Goal: Find contact information: Find contact information

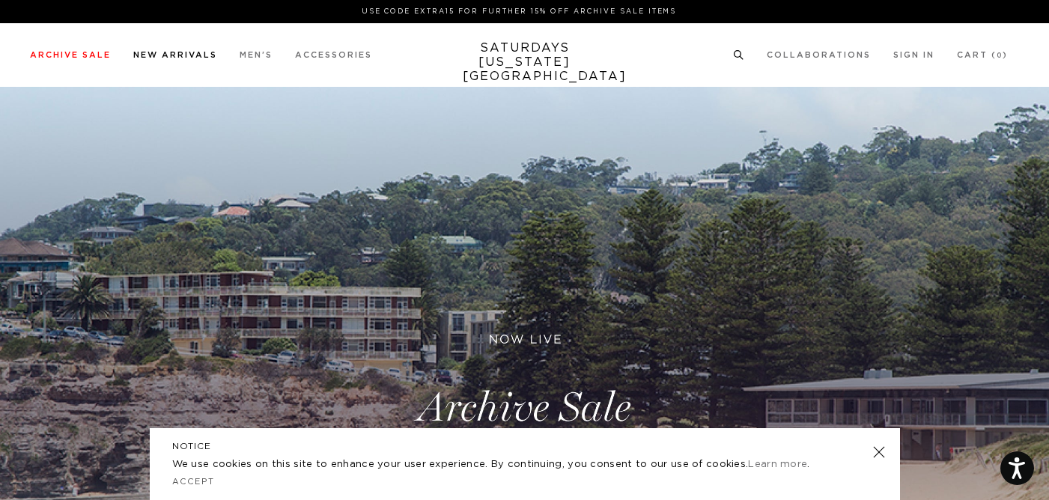
click at [175, 54] on link "New Arrivals" at bounding box center [175, 55] width 84 height 8
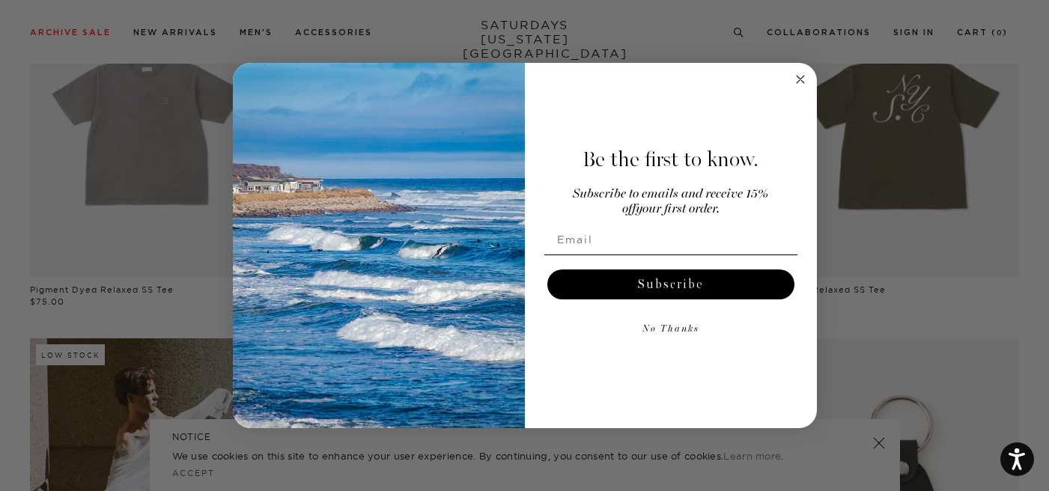
scroll to position [190, 0]
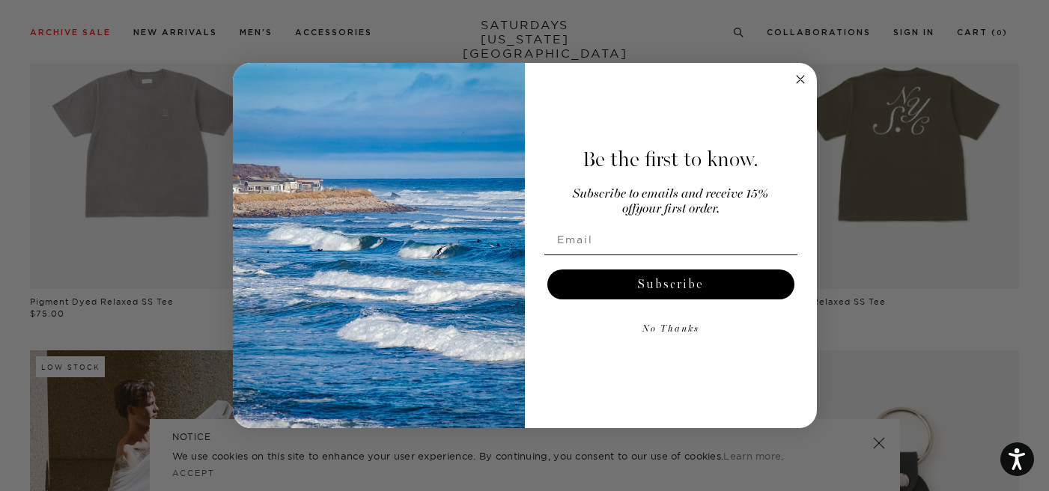
click at [798, 83] on circle "Close dialog" at bounding box center [799, 79] width 17 height 17
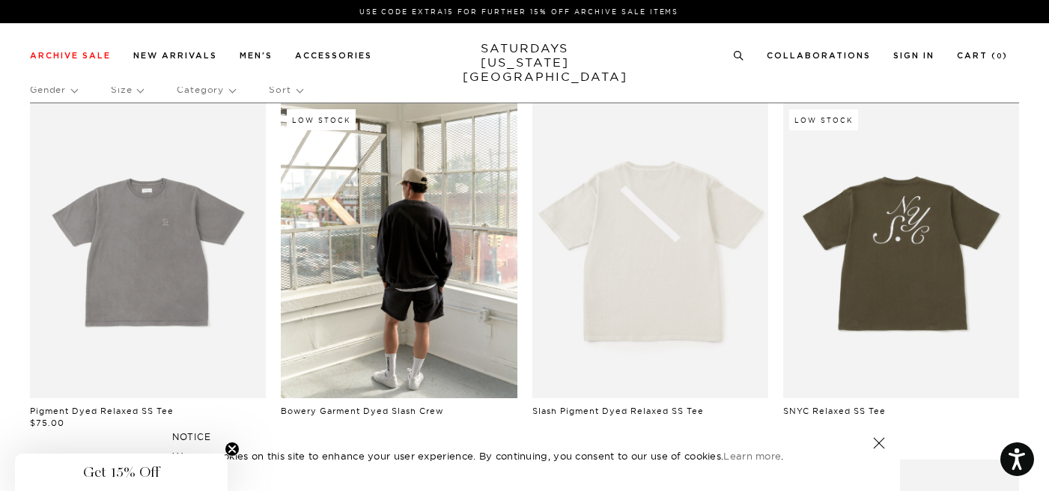
scroll to position [0, 0]
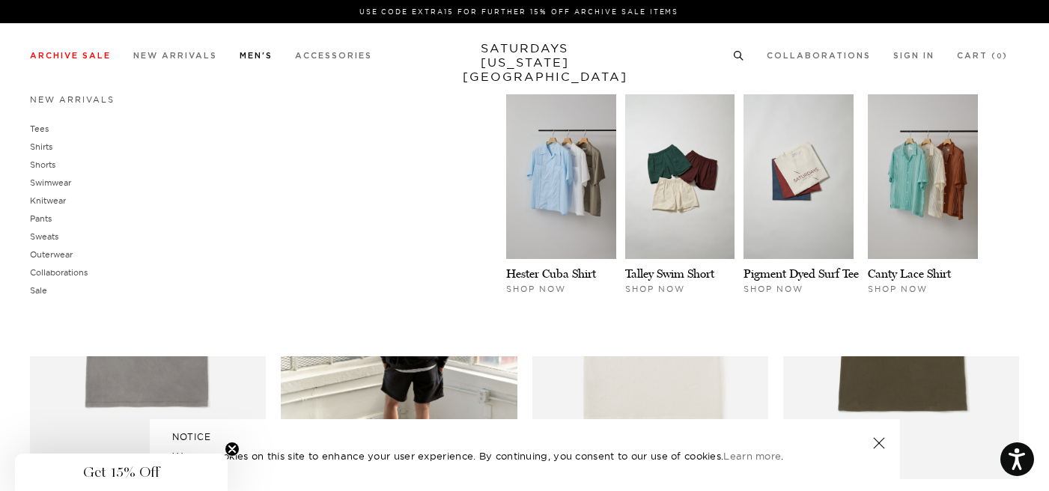
click at [254, 60] on link "Men's" at bounding box center [256, 56] width 33 height 8
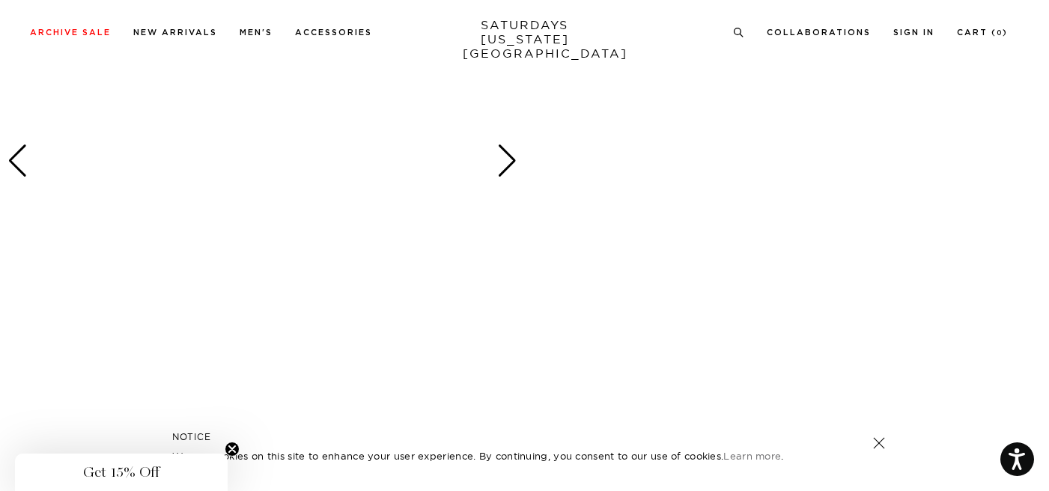
scroll to position [933, 0]
click at [511, 122] on div "Next slide" at bounding box center [507, 125] width 20 height 33
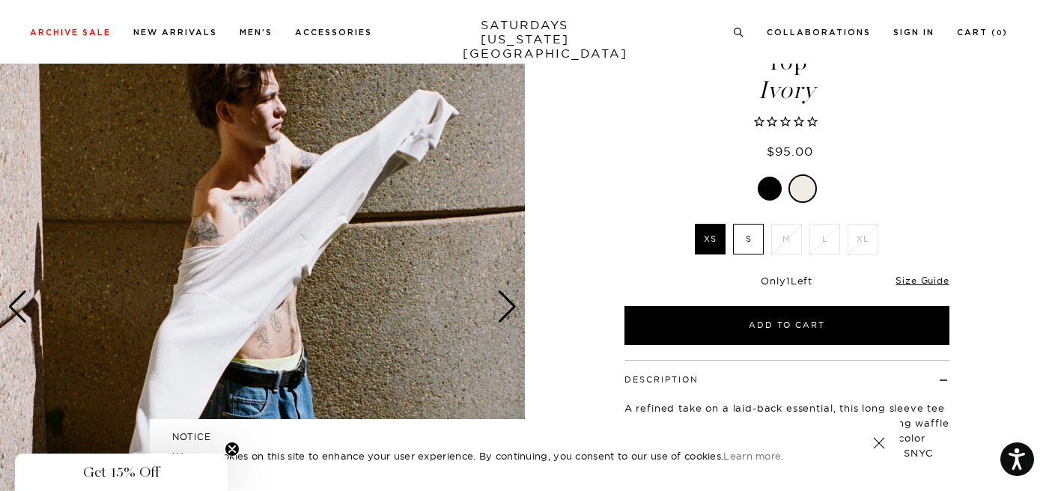
scroll to position [0, 0]
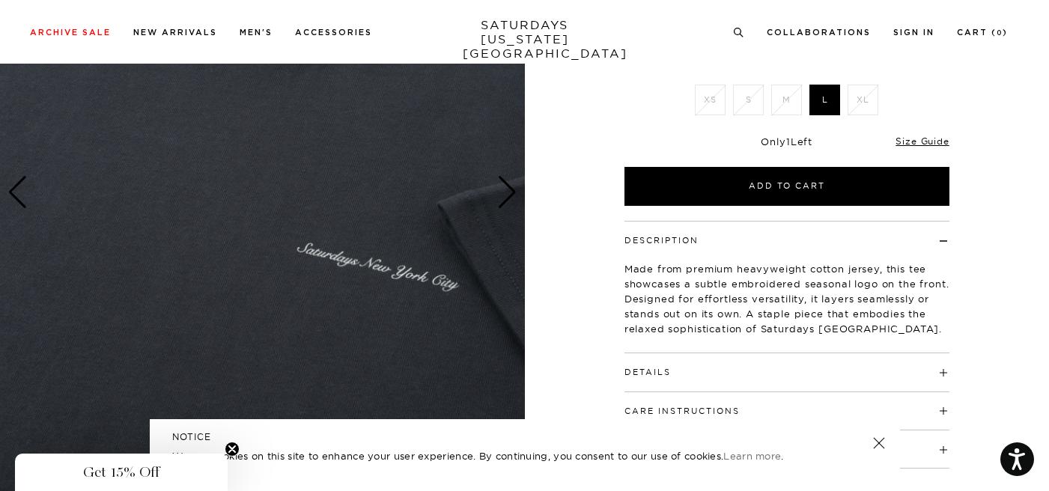
scroll to position [212, 0]
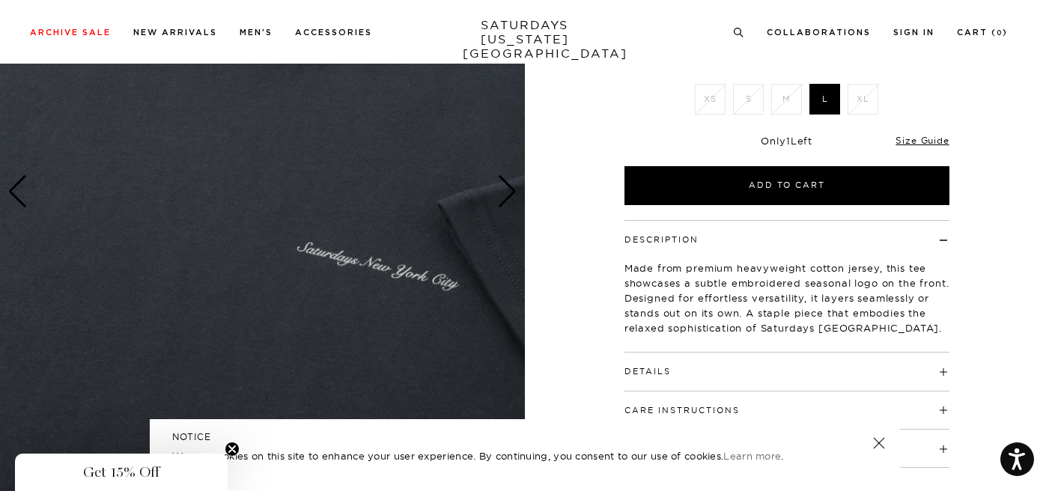
click at [507, 191] on div "Next slide" at bounding box center [507, 191] width 20 height 33
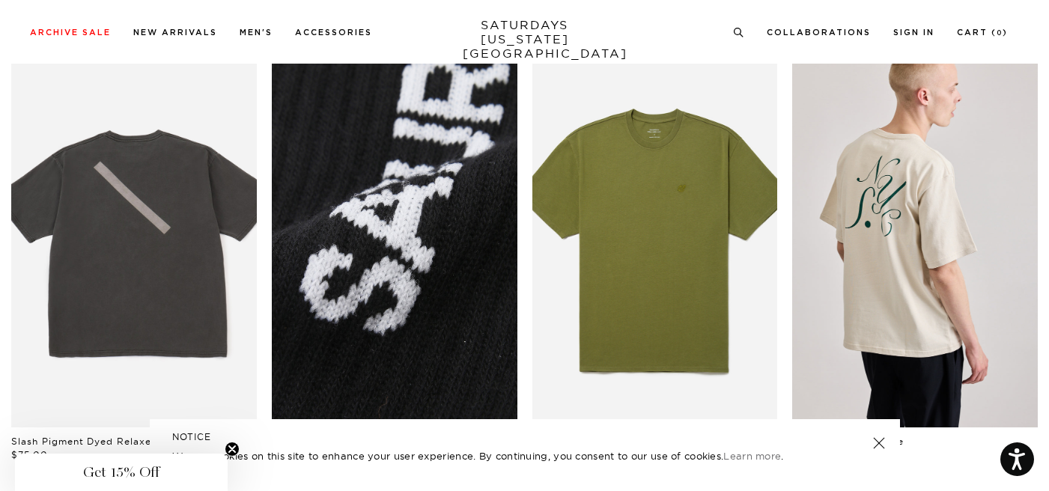
scroll to position [0, 0]
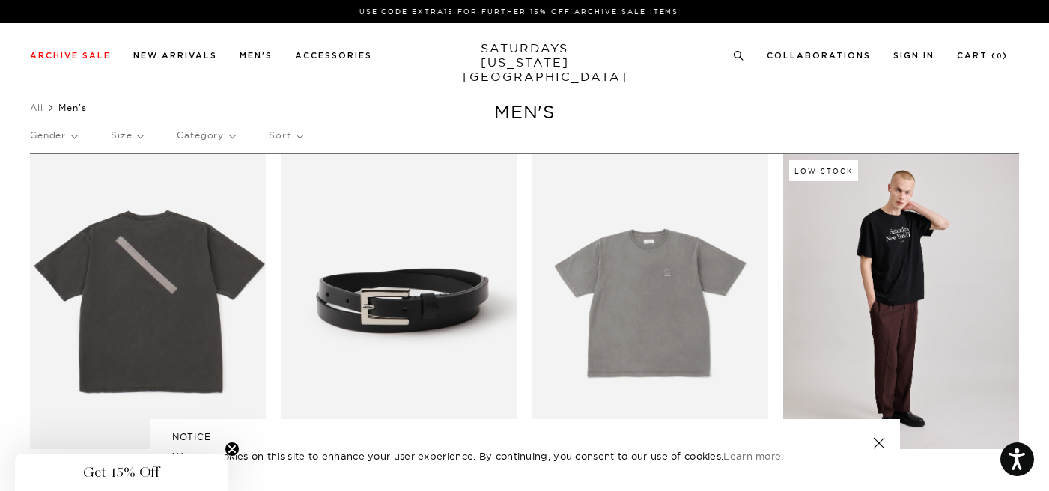
click at [291, 136] on p "Sort" at bounding box center [285, 135] width 33 height 34
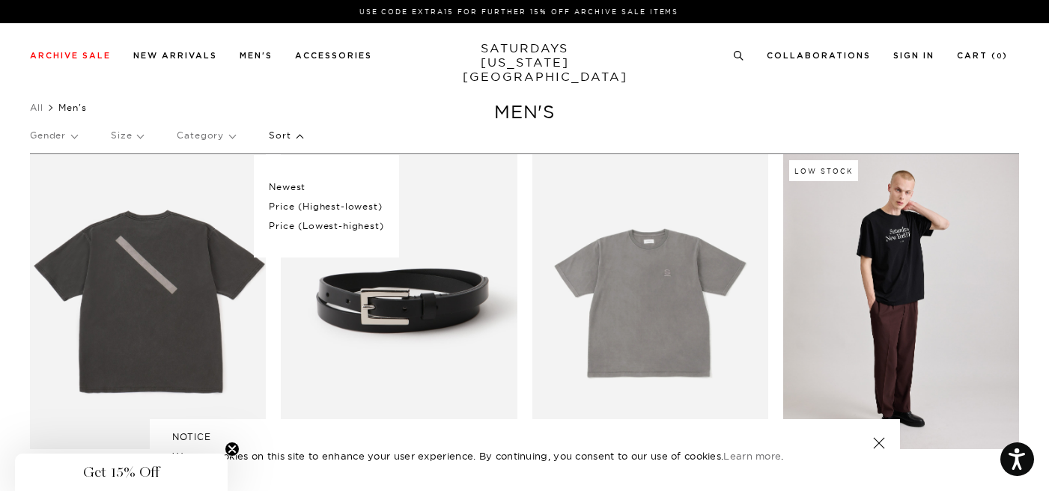
click at [391, 130] on div "Gender Size Category Sort Newest Price (Highest-lowest) Price (Lowest-highest)" at bounding box center [524, 138] width 989 height 40
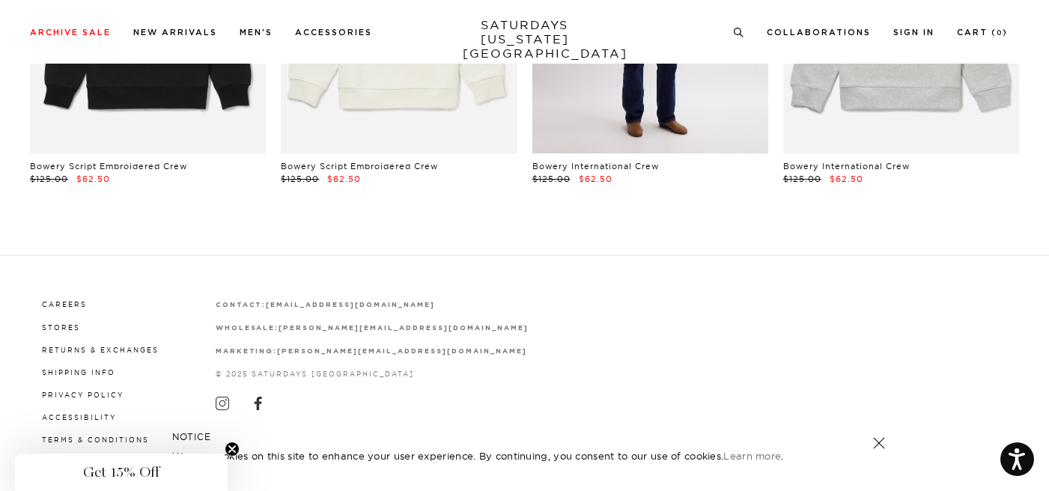
scroll to position [12055, 0]
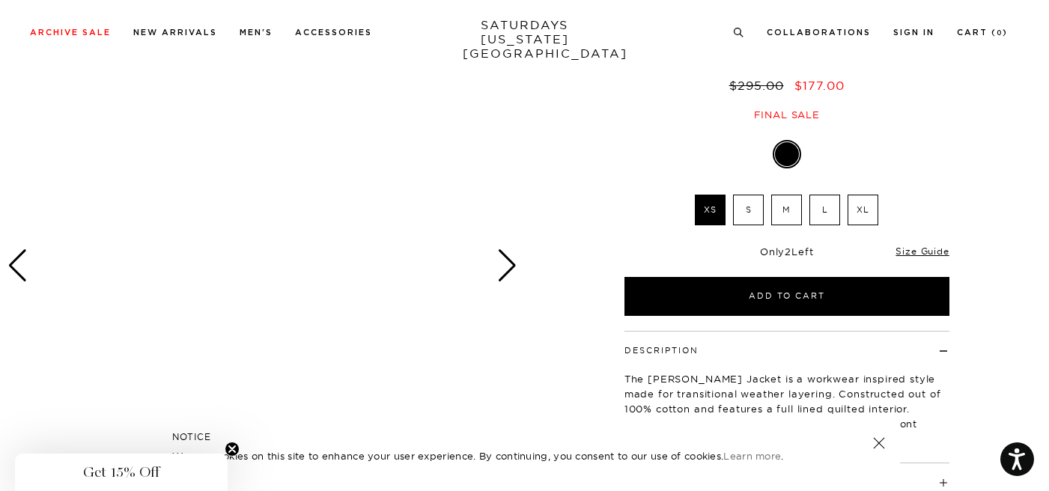
scroll to position [186, 0]
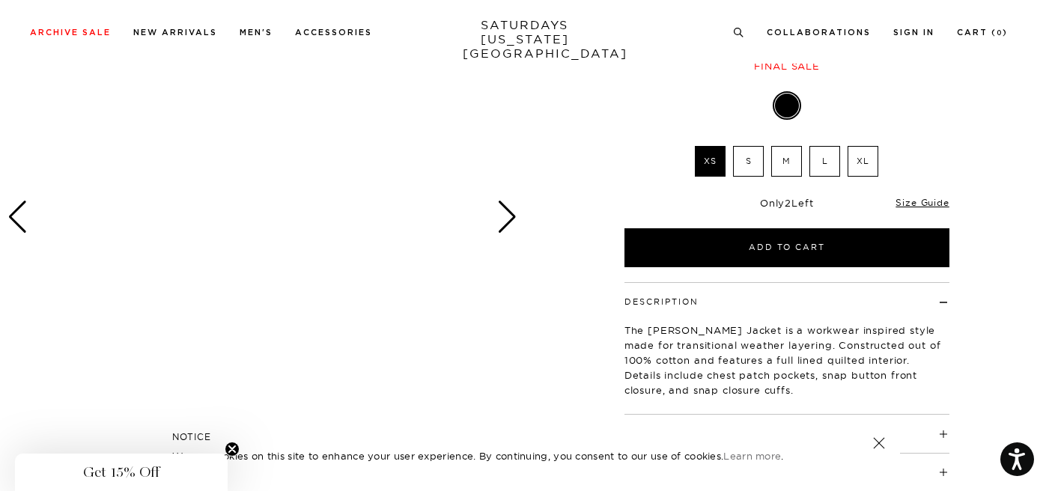
click at [503, 211] on div "Next slide" at bounding box center [507, 217] width 20 height 33
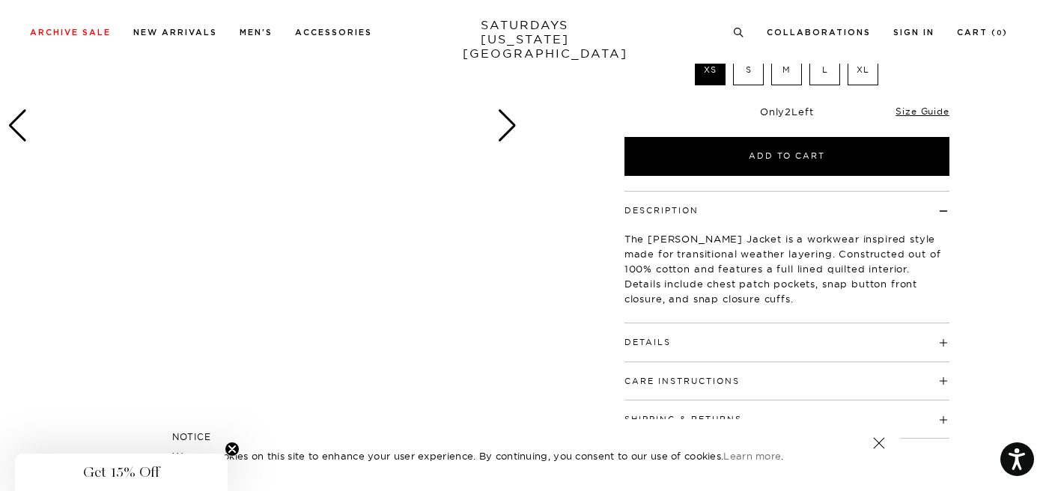
scroll to position [277, 0]
click at [512, 127] on div "Next slide" at bounding box center [507, 126] width 20 height 33
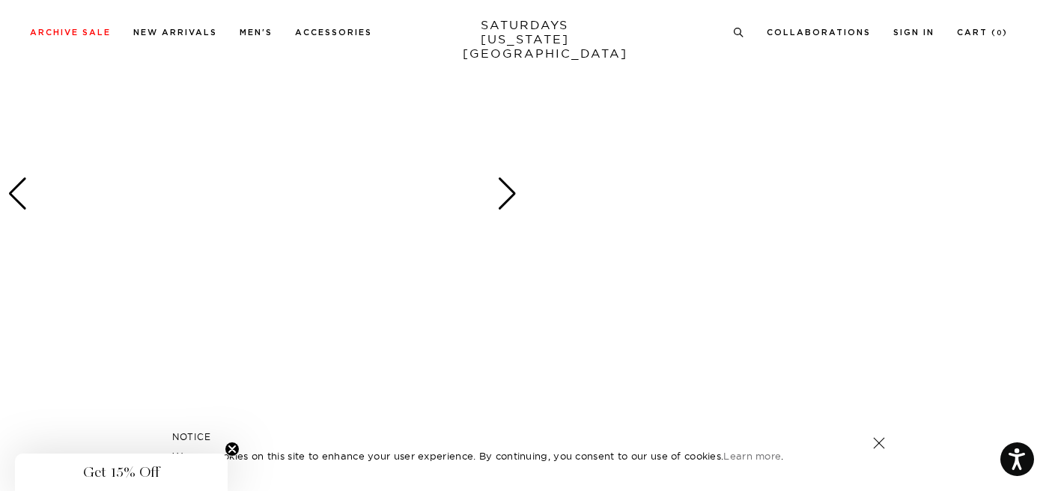
scroll to position [872, 0]
click at [507, 187] on div "Next slide" at bounding box center [507, 186] width 20 height 33
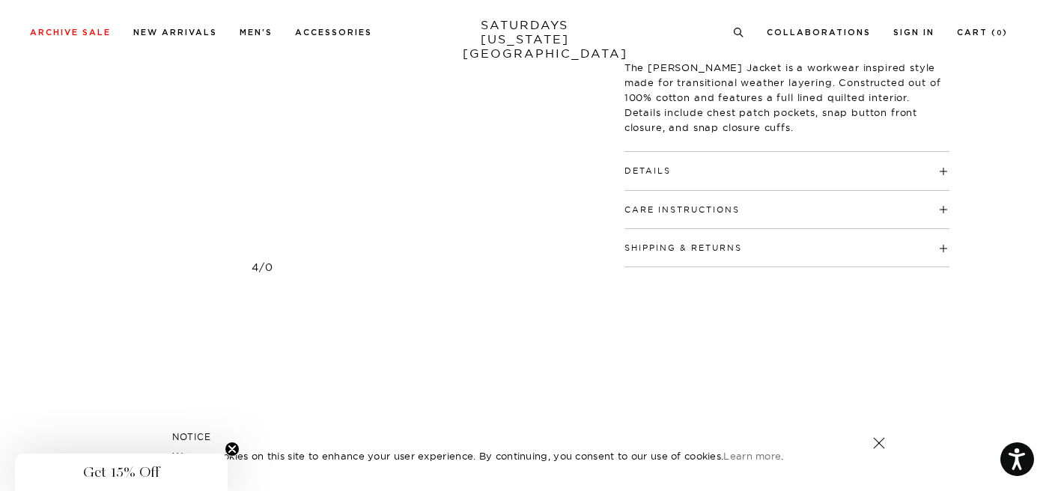
scroll to position [0, 0]
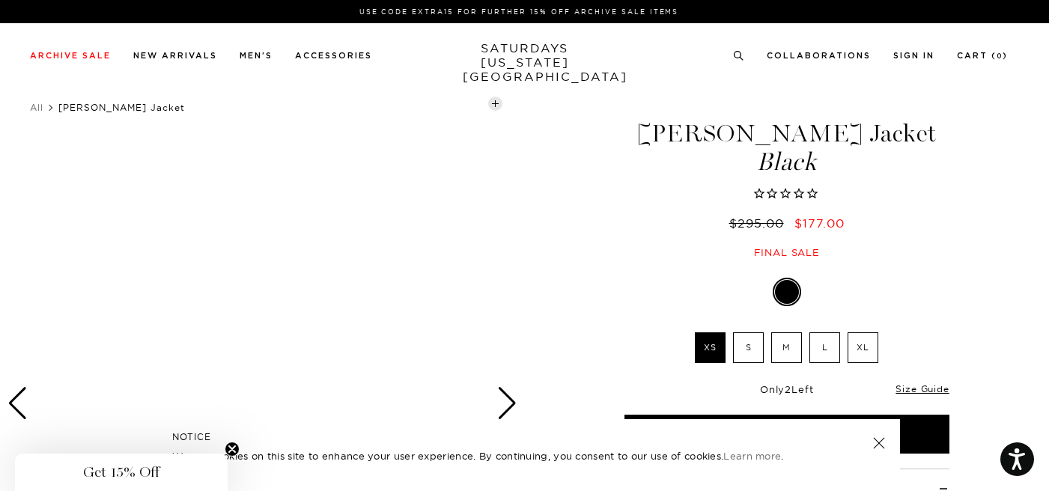
click at [234, 446] on circle "Close teaser" at bounding box center [232, 449] width 14 height 14
click at [196, 472] on link "Accept" at bounding box center [193, 473] width 43 height 10
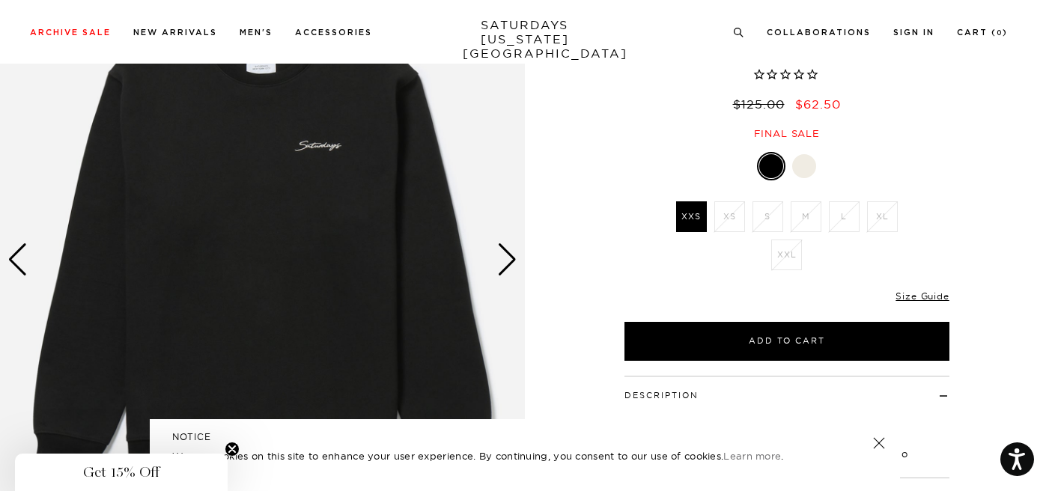
scroll to position [145, 0]
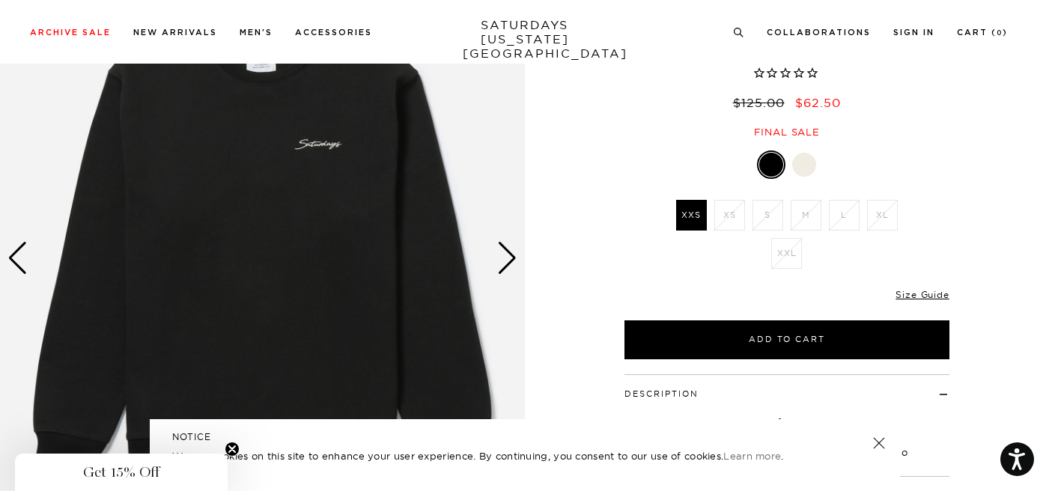
click at [510, 263] on div "Next slide" at bounding box center [507, 258] width 20 height 33
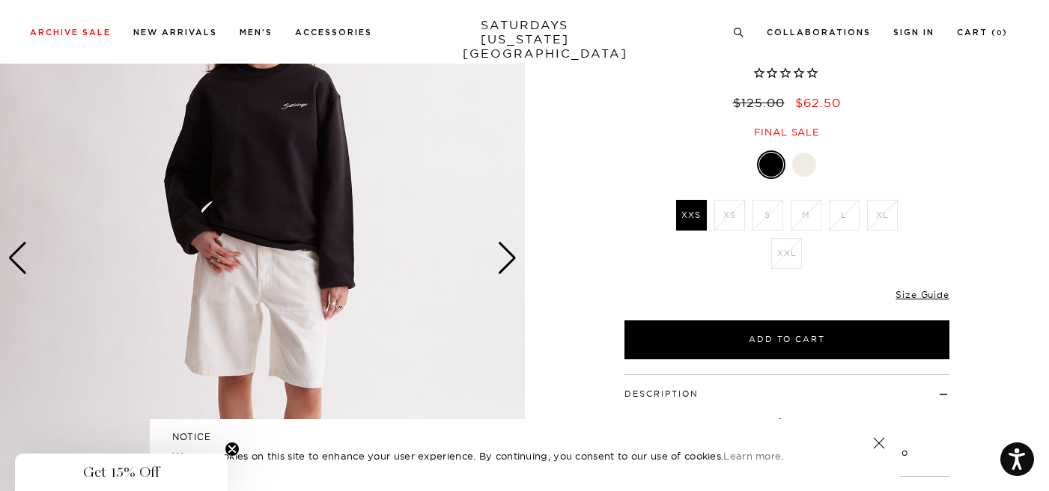
click at [510, 263] on div "Next slide" at bounding box center [507, 258] width 20 height 33
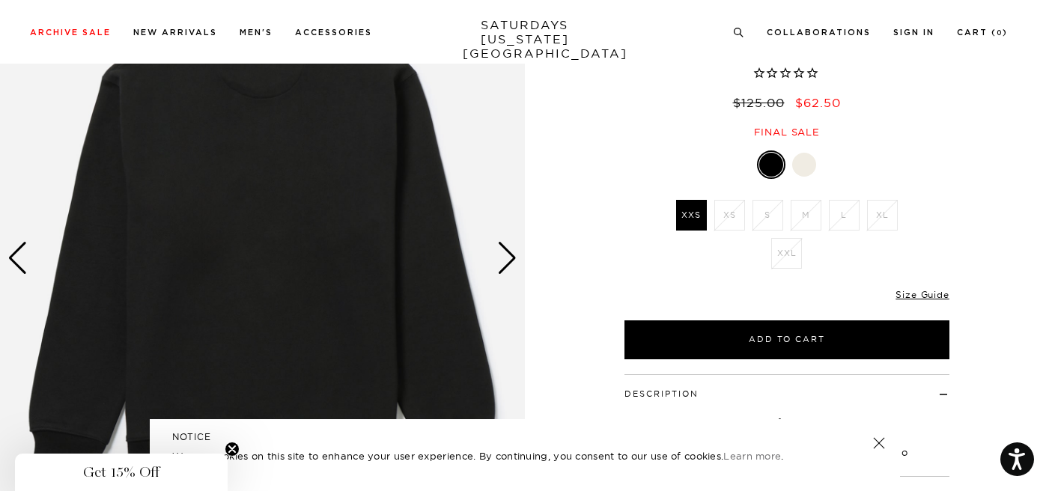
click at [510, 266] on div "Next slide" at bounding box center [507, 258] width 20 height 33
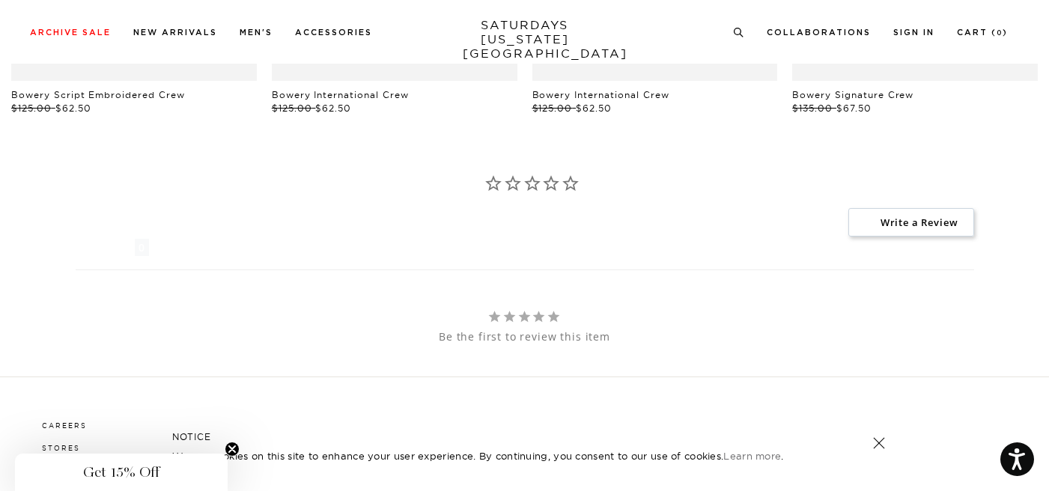
scroll to position [1273, 0]
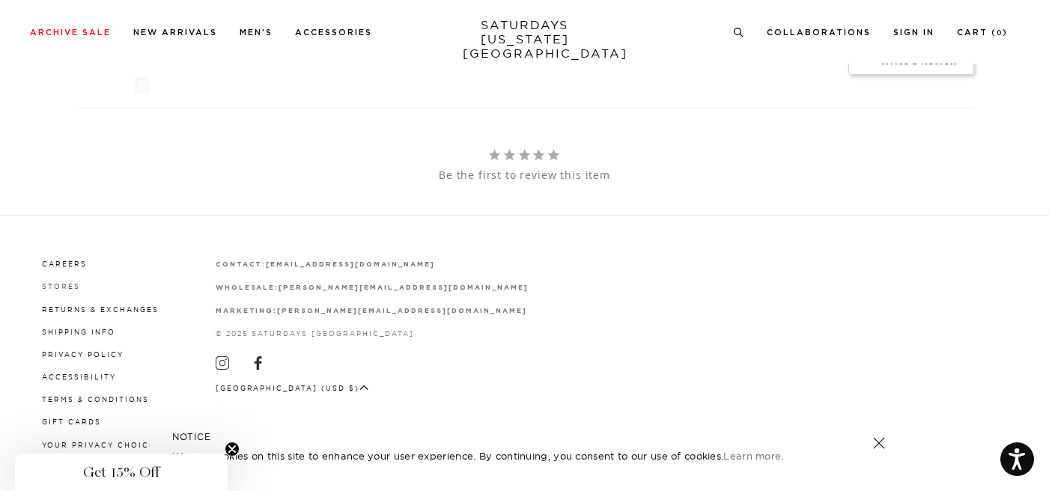
click at [58, 285] on link "Stores" at bounding box center [61, 286] width 38 height 8
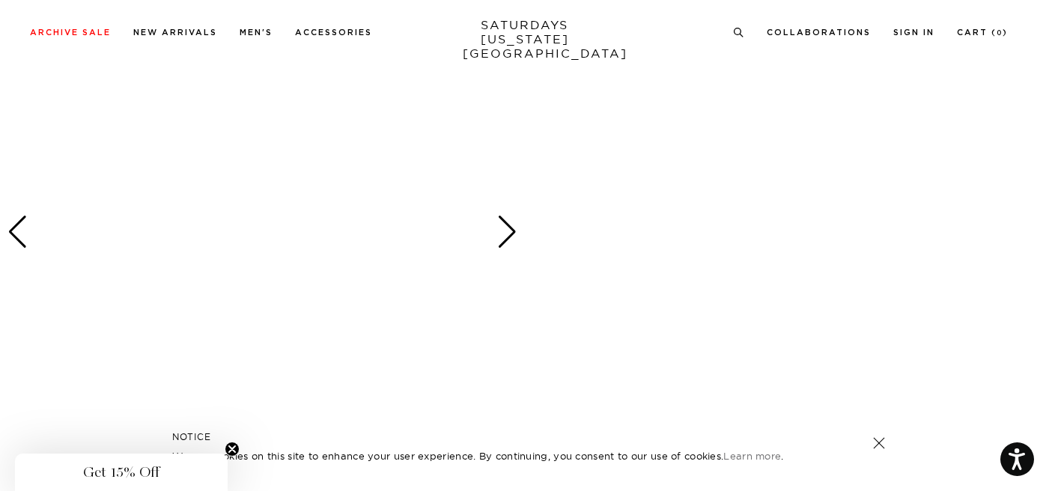
scroll to position [2900, 0]
click at [877, 440] on link at bounding box center [877, 443] width 21 height 21
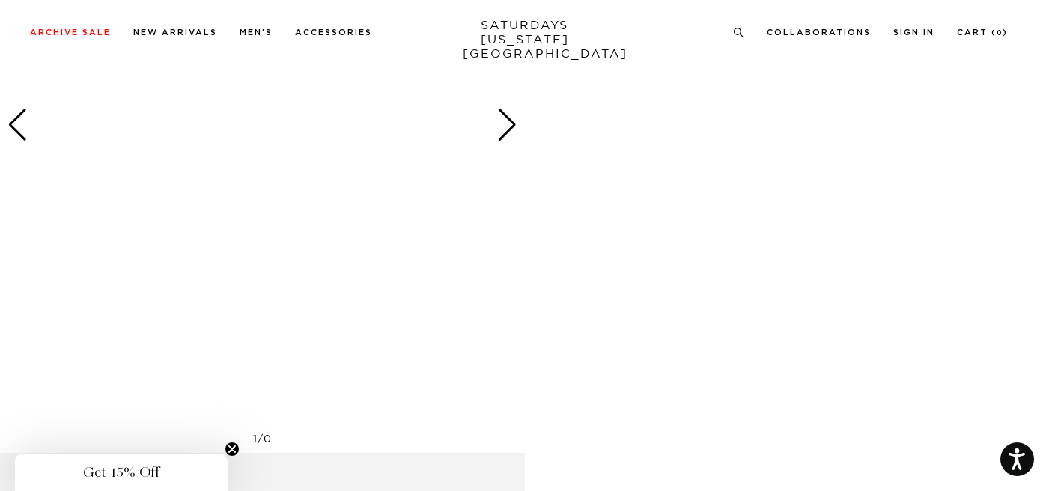
click at [233, 445] on circle "Close teaser" at bounding box center [232, 449] width 14 height 14
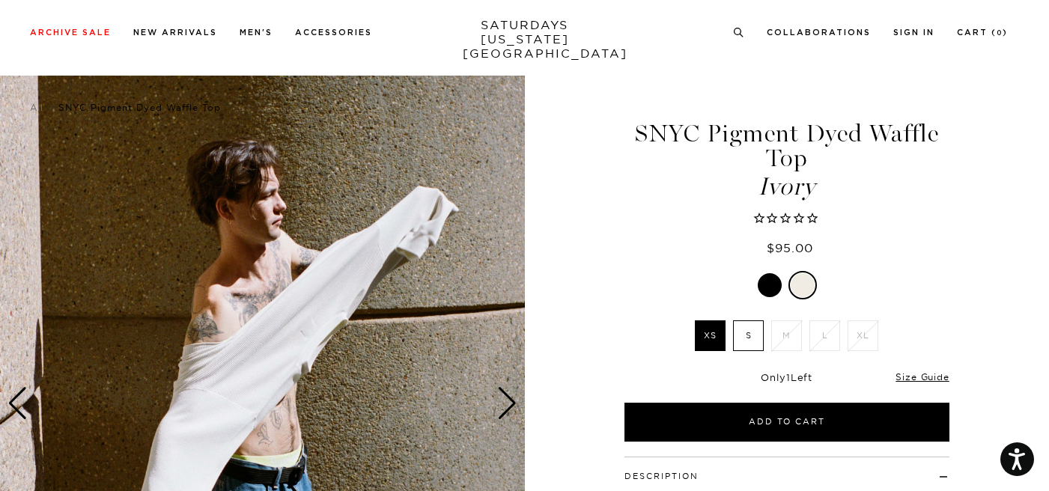
scroll to position [60, 0]
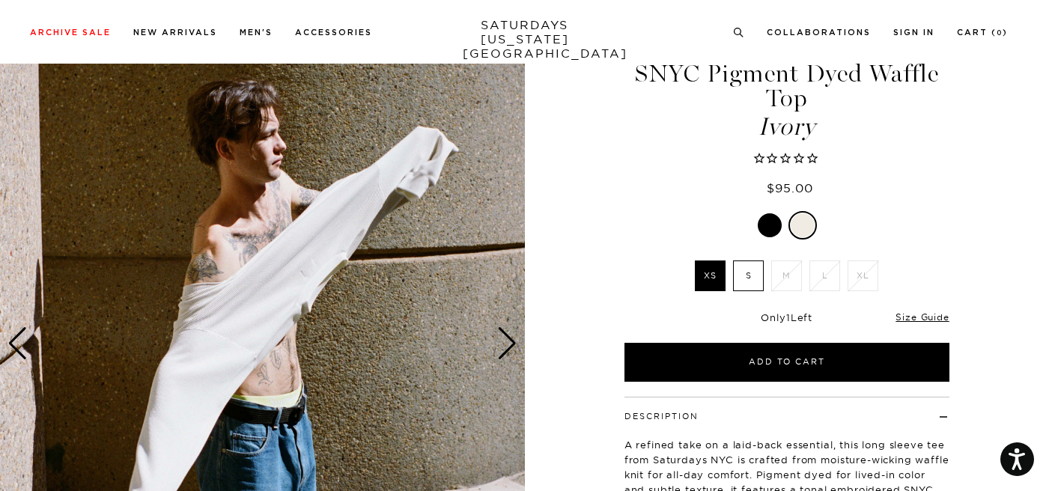
click at [510, 343] on div "Next slide" at bounding box center [507, 343] width 20 height 33
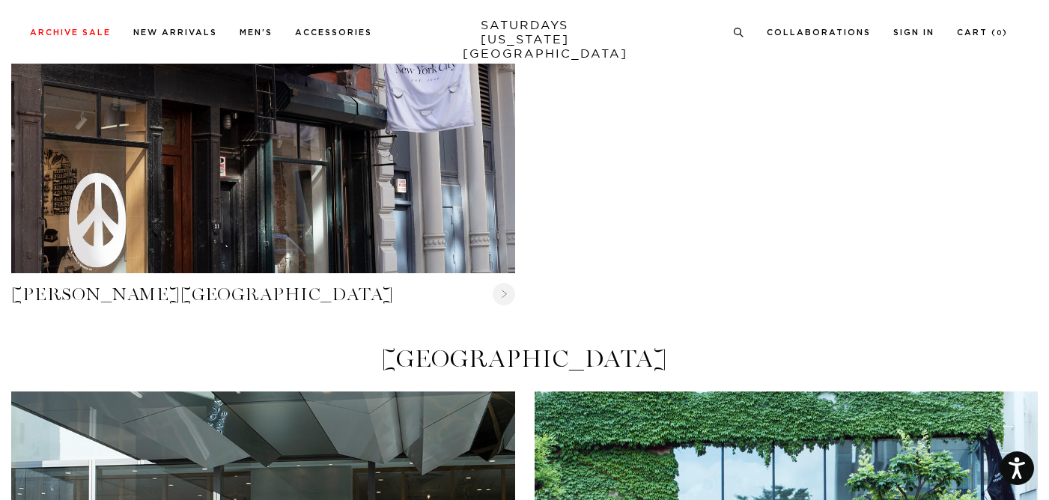
scroll to position [625, 0]
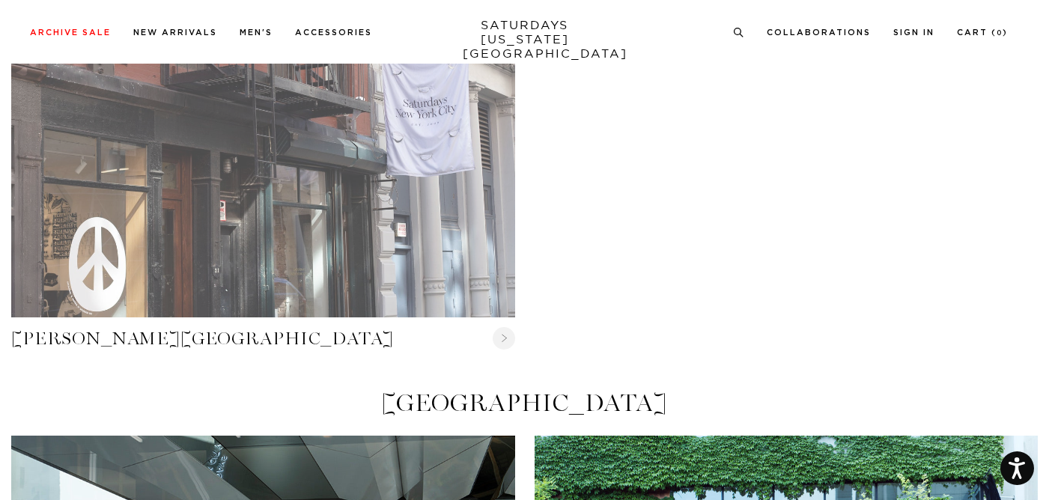
click at [80, 223] on link "Crosby Street" at bounding box center [263, 149] width 504 height 336
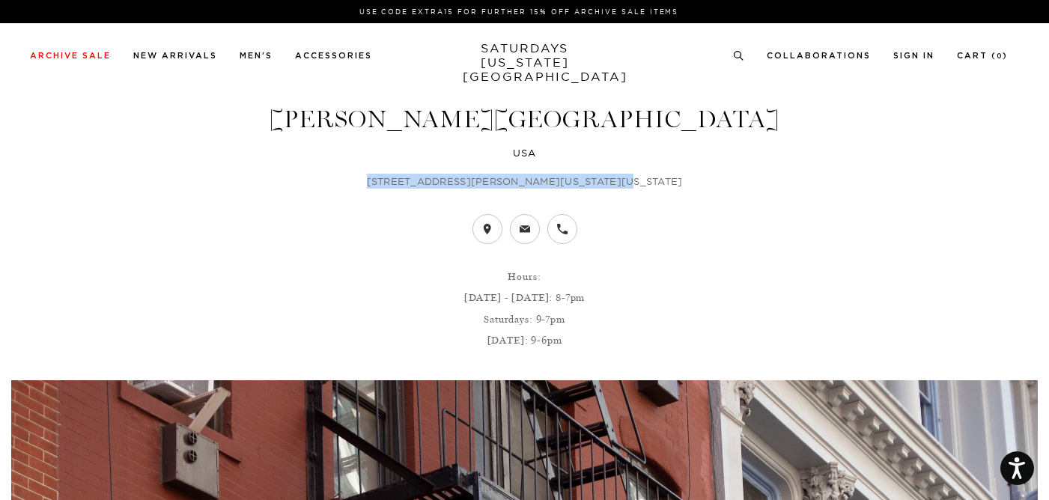
drag, startPoint x: 415, startPoint y: 183, endPoint x: 630, endPoint y: 182, distance: 215.6
click at [630, 182] on p "[STREET_ADDRESS][PERSON_NAME][US_STATE][US_STATE]" at bounding box center [524, 181] width 1026 height 15
copy p "[STREET_ADDRESS][PERSON_NAME][US_STATE][US_STATE]"
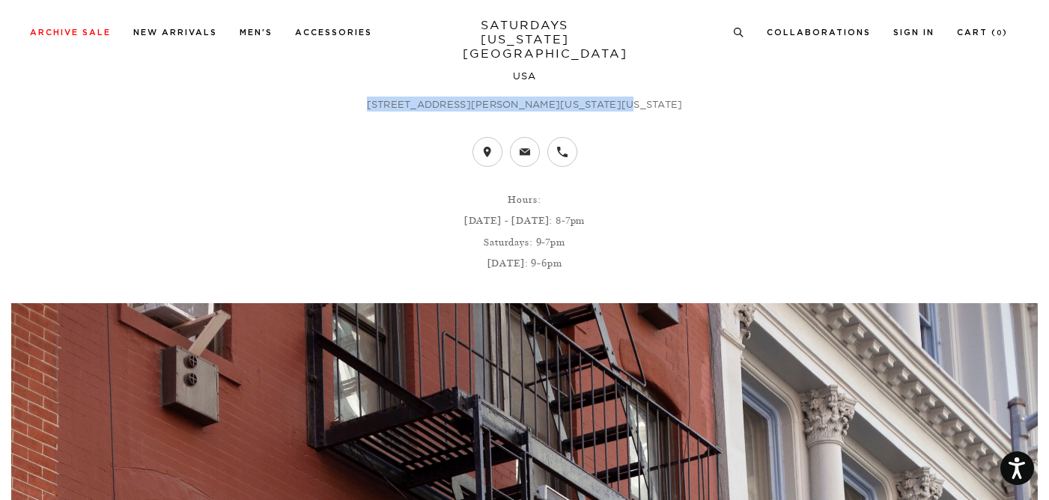
scroll to position [85, 0]
